Goal: Information Seeking & Learning: Learn about a topic

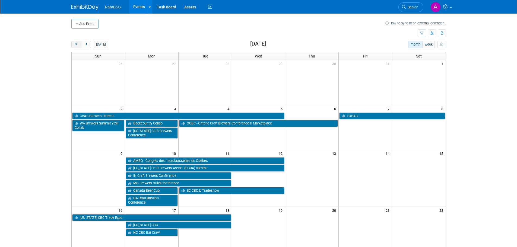
click at [74, 44] on span "prev" at bounding box center [76, 45] width 4 height 4
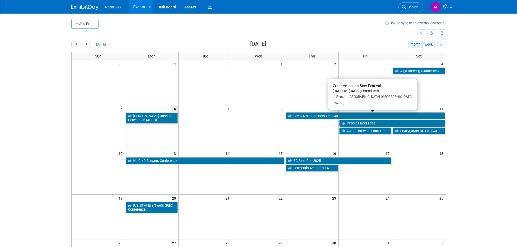
click at [311, 114] on link "Great American Beer Festival" at bounding box center [365, 116] width 159 height 7
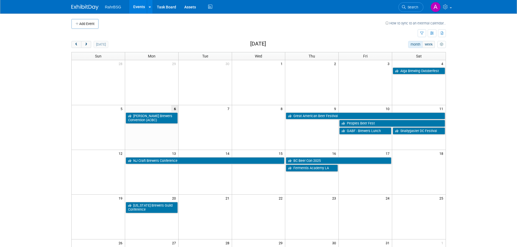
click at [268, 84] on td at bounding box center [258, 82] width 53 height 45
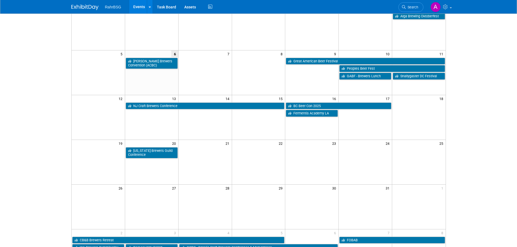
scroll to position [54, 0]
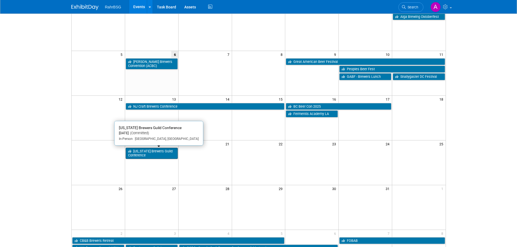
click at [145, 153] on link "[US_STATE] Brewers Guild Conference" at bounding box center [152, 153] width 52 height 11
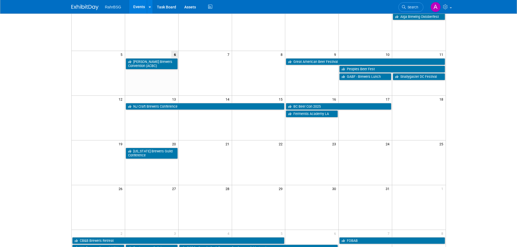
click at [198, 154] on td at bounding box center [204, 153] width 53 height 12
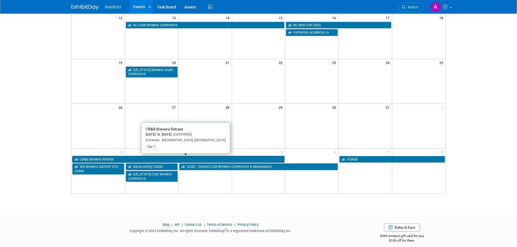
scroll to position [141, 0]
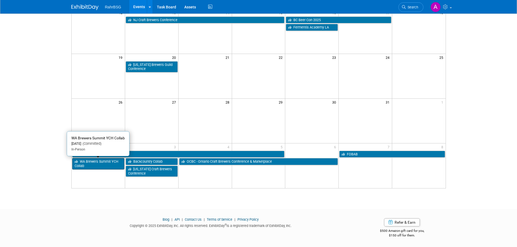
click at [98, 165] on link "WA Brewers Summit YCH Collab" at bounding box center [98, 163] width 52 height 11
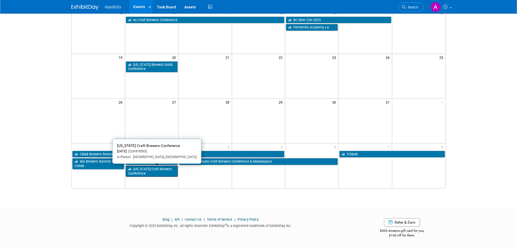
click at [151, 170] on link "[US_STATE] Craft Brewers Conference" at bounding box center [152, 171] width 52 height 11
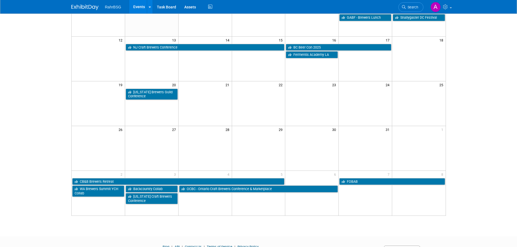
scroll to position [114, 0]
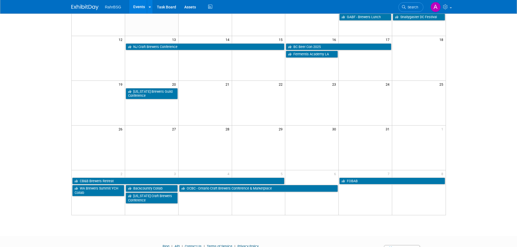
click at [213, 100] on td at bounding box center [204, 103] width 53 height 45
click at [65, 125] on body "RahrBSG Events Add Event Bulk Upload Events Shareable Event Boards Recently Vie…" at bounding box center [258, 9] width 517 height 247
click at [151, 138] on td at bounding box center [151, 147] width 53 height 45
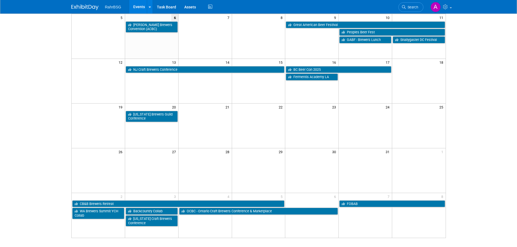
scroll to position [87, 0]
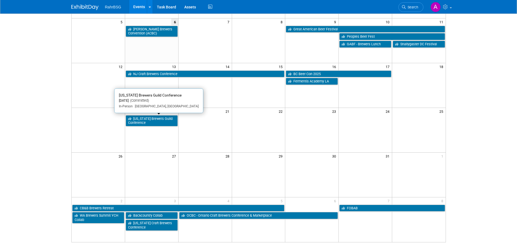
click at [148, 121] on link "[US_STATE] Brewers Guild Conference" at bounding box center [152, 120] width 52 height 11
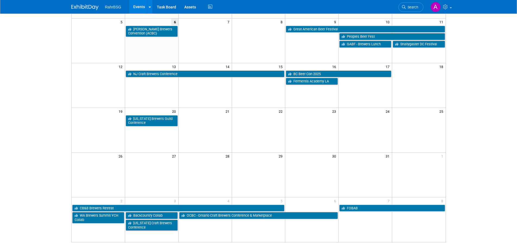
drag, startPoint x: 243, startPoint y: 159, endPoint x: 238, endPoint y: 155, distance: 6.7
click at [243, 159] on td "29" at bounding box center [258, 155] width 53 height 7
click at [206, 141] on td at bounding box center [204, 130] width 53 height 45
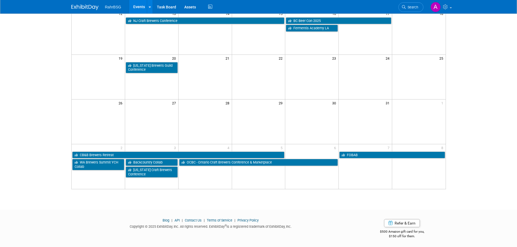
scroll to position [141, 0]
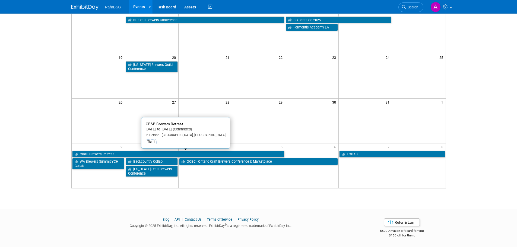
click at [109, 153] on link "CB&B Brewers Retreat" at bounding box center [178, 154] width 212 height 7
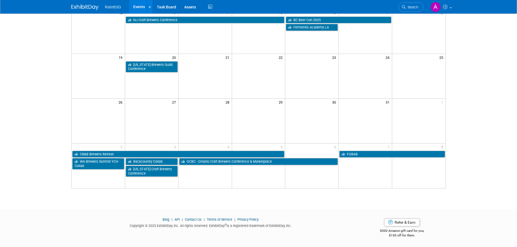
drag, startPoint x: 56, startPoint y: 165, endPoint x: 61, endPoint y: 165, distance: 4.9
drag, startPoint x: 107, startPoint y: 178, endPoint x: 82, endPoint y: 177, distance: 24.2
click at [107, 178] on td at bounding box center [98, 165] width 53 height 45
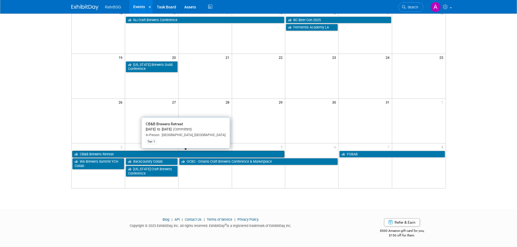
click at [120, 156] on link "CB&B Brewers Retreat" at bounding box center [178, 154] width 212 height 7
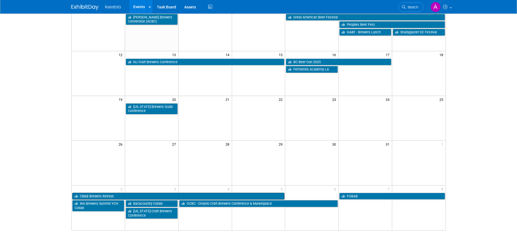
scroll to position [108, 0]
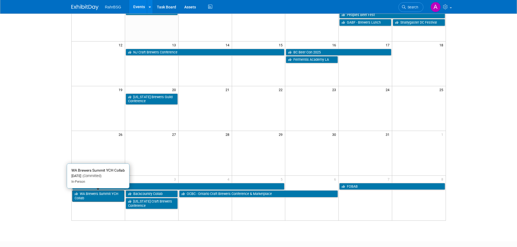
click at [94, 197] on link "WA Brewers Summit YCH Collab" at bounding box center [98, 195] width 52 height 11
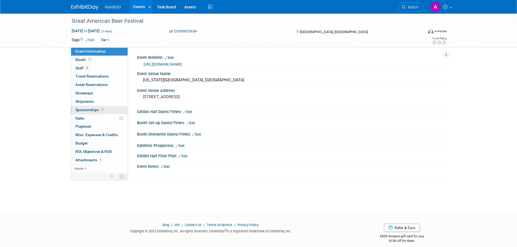
click at [90, 107] on link "1 Sponsorships 1" at bounding box center [99, 110] width 56 height 8
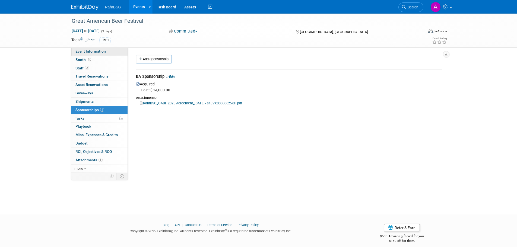
click at [90, 53] on span "Event Information" at bounding box center [90, 51] width 30 height 4
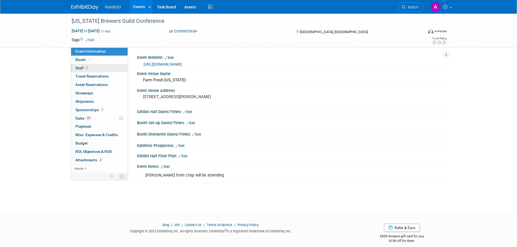
click at [89, 67] on span "1" at bounding box center [87, 68] width 4 height 4
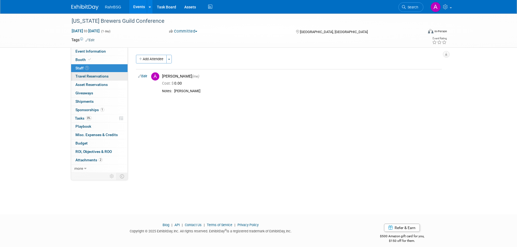
click at [97, 75] on span "Travel Reservations 0" at bounding box center [91, 76] width 33 height 4
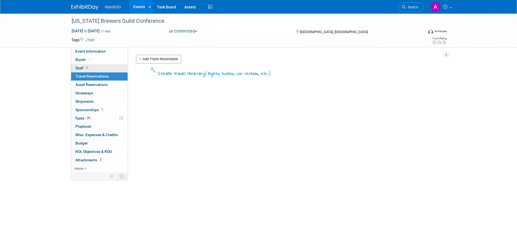
click at [98, 67] on link "1 Staff 1" at bounding box center [99, 68] width 56 height 8
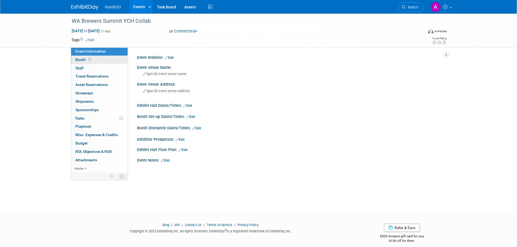
click at [88, 60] on icon at bounding box center [89, 59] width 3 height 3
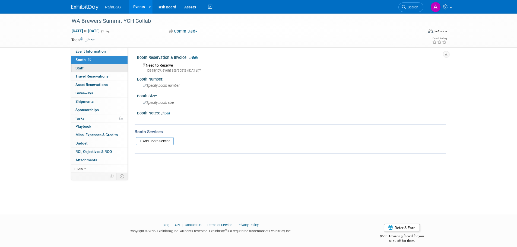
click at [89, 70] on link "0 Staff 0" at bounding box center [99, 68] width 56 height 8
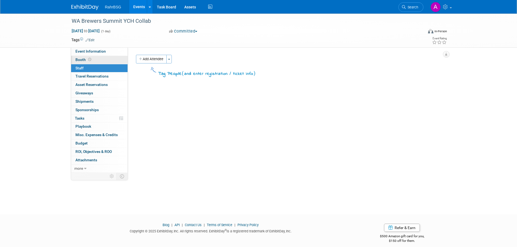
click at [86, 56] on link "Booth" at bounding box center [99, 60] width 56 height 8
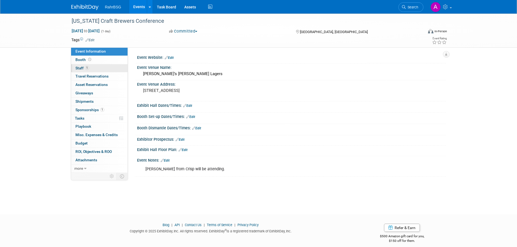
click at [94, 66] on link "1 Staff 1" at bounding box center [99, 68] width 56 height 8
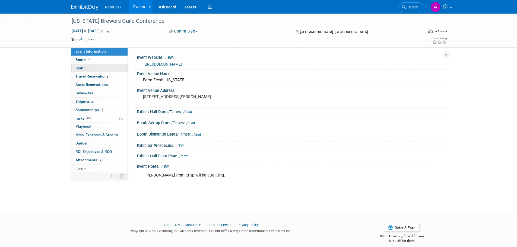
click at [94, 68] on link "1 Staff 1" at bounding box center [99, 68] width 56 height 8
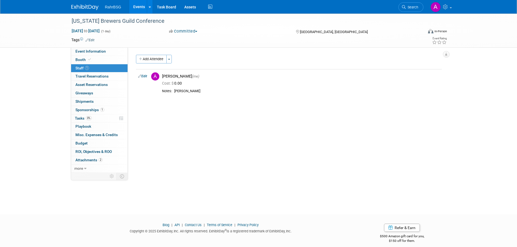
click at [82, 47] on div "Rhode Island Brewers Guild Conference Oct 20, 2025 to Oct 20, 2025 (1 day) Oct …" at bounding box center [258, 31] width 382 height 34
click at [87, 51] on span "Event Information" at bounding box center [90, 51] width 30 height 4
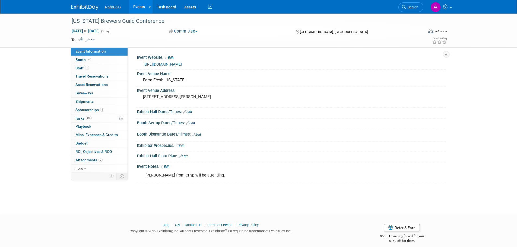
click at [199, 167] on div "Event Notes: Edit" at bounding box center [291, 165] width 309 height 7
drag, startPoint x: 30, startPoint y: 154, endPoint x: 25, endPoint y: 125, distance: 29.9
click at [30, 152] on div "Rhode Island Brewers Guild Conference Oct 20, 2025 to Oct 20, 2025 (1 day) Oct …" at bounding box center [258, 109] width 517 height 191
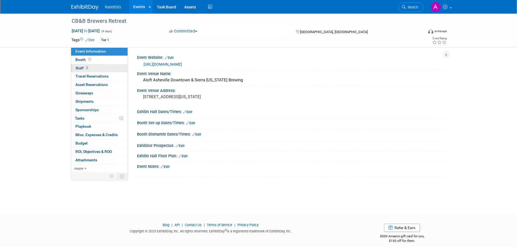
click at [92, 70] on link "2 Staff 2" at bounding box center [99, 68] width 56 height 8
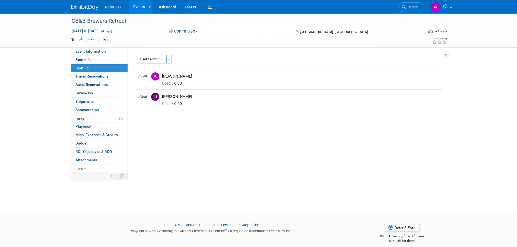
click at [55, 67] on div "CB&B Brewers Retreat [DATE] to [DATE] (4 days) [DATE] to [DATE] Committed Commi…" at bounding box center [258, 109] width 517 height 191
